Goal: Task Accomplishment & Management: Use online tool/utility

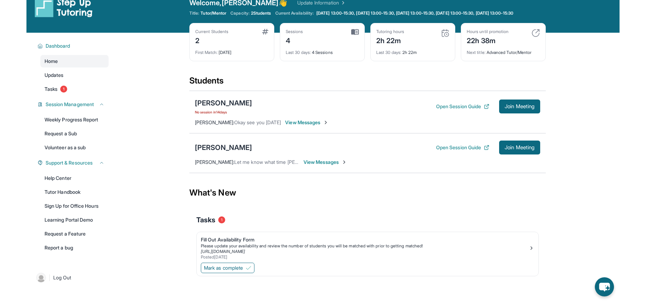
scroll to position [9, 0]
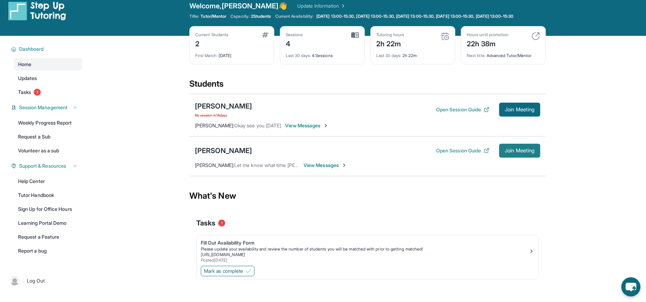
click at [540, 158] on button "Join Meeting" at bounding box center [519, 151] width 41 height 14
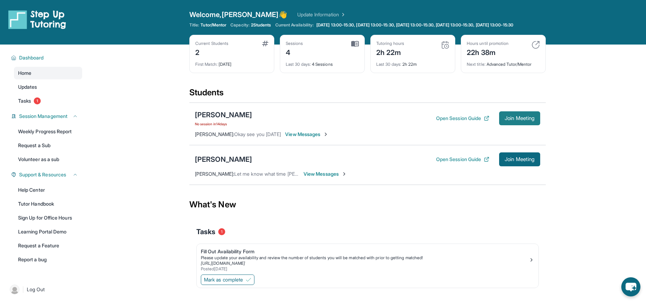
click at [540, 125] on button "Join Meeting" at bounding box center [519, 118] width 41 height 14
